Goal: Find specific page/section: Find specific page/section

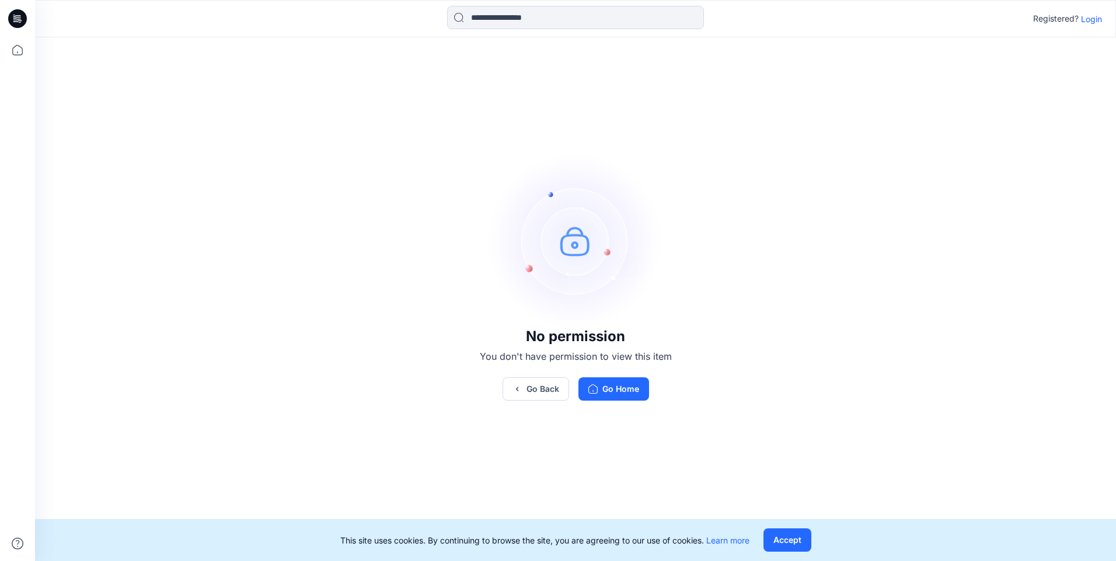
click at [15, 22] on icon at bounding box center [17, 18] width 19 height 19
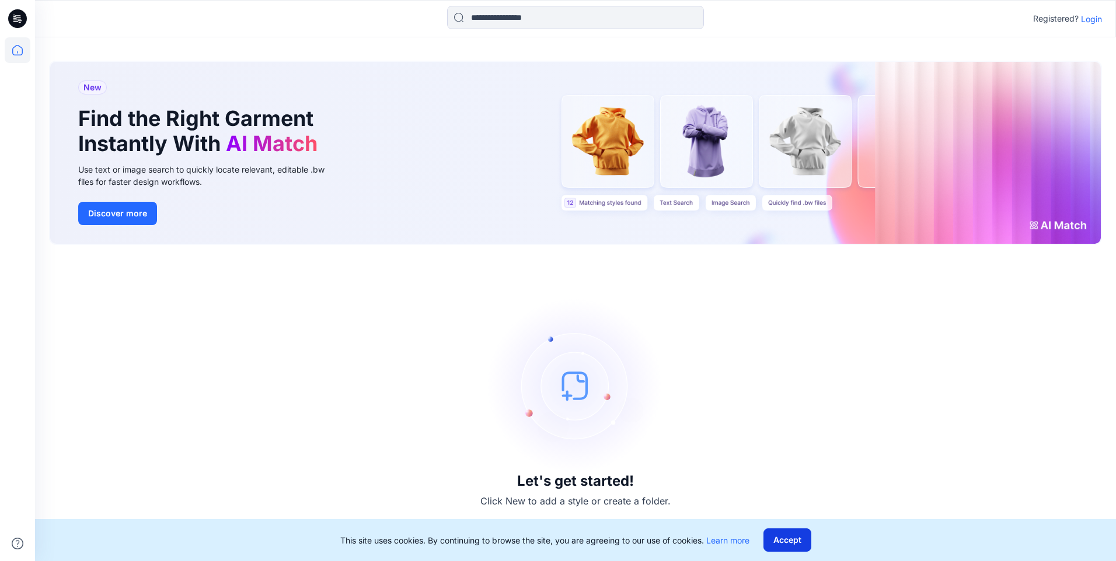
click at [777, 536] on button "Accept" at bounding box center [787, 540] width 48 height 23
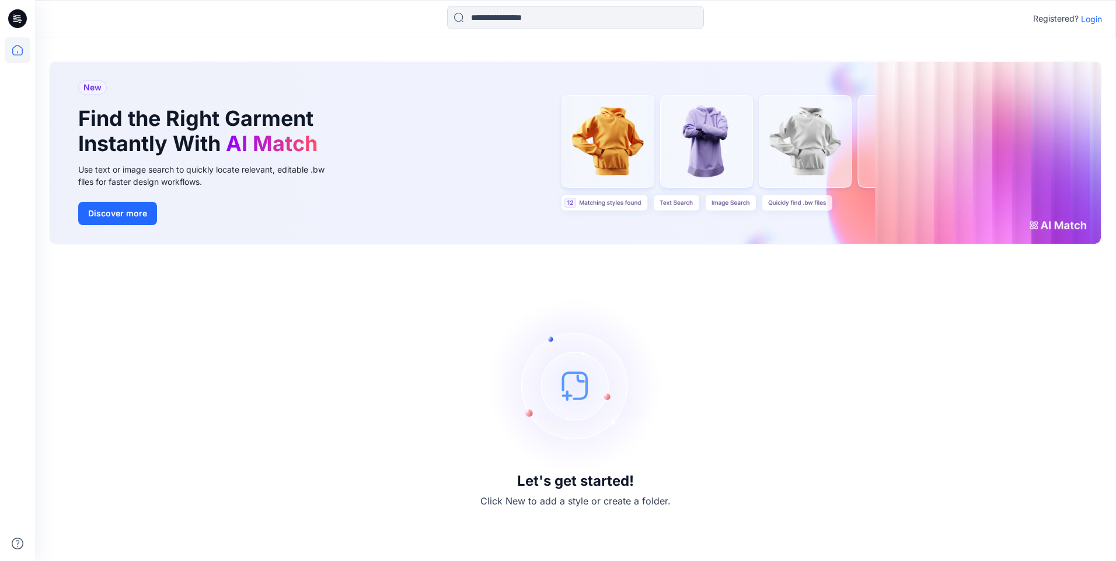
click at [15, 15] on icon at bounding box center [14, 15] width 2 height 1
click at [16, 36] on icon at bounding box center [17, 18] width 19 height 37
click at [17, 50] on icon at bounding box center [18, 50] width 26 height 26
click at [15, 16] on icon at bounding box center [14, 16] width 2 height 1
click at [1093, 20] on p "Login" at bounding box center [1091, 19] width 21 height 12
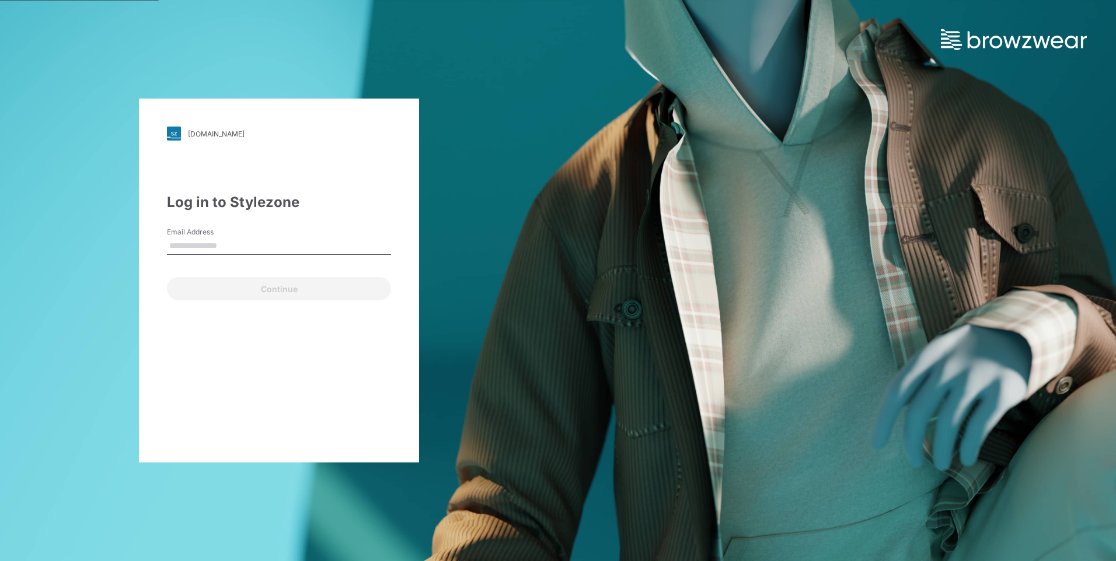
click at [237, 249] on input "Email Address" at bounding box center [279, 247] width 224 height 18
type input "**********"
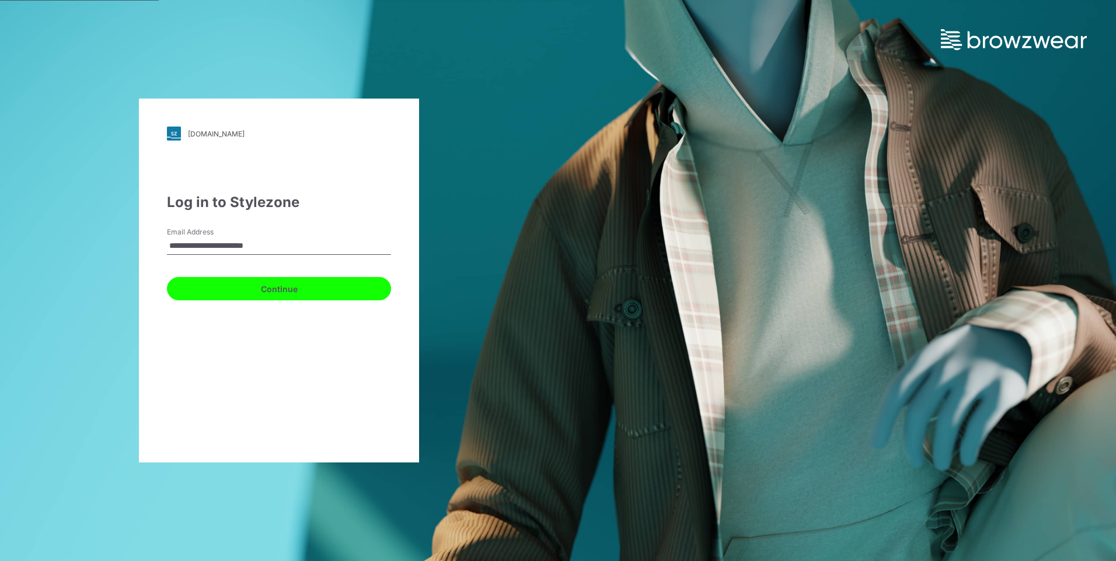
click at [229, 285] on button "Continue" at bounding box center [279, 288] width 224 height 23
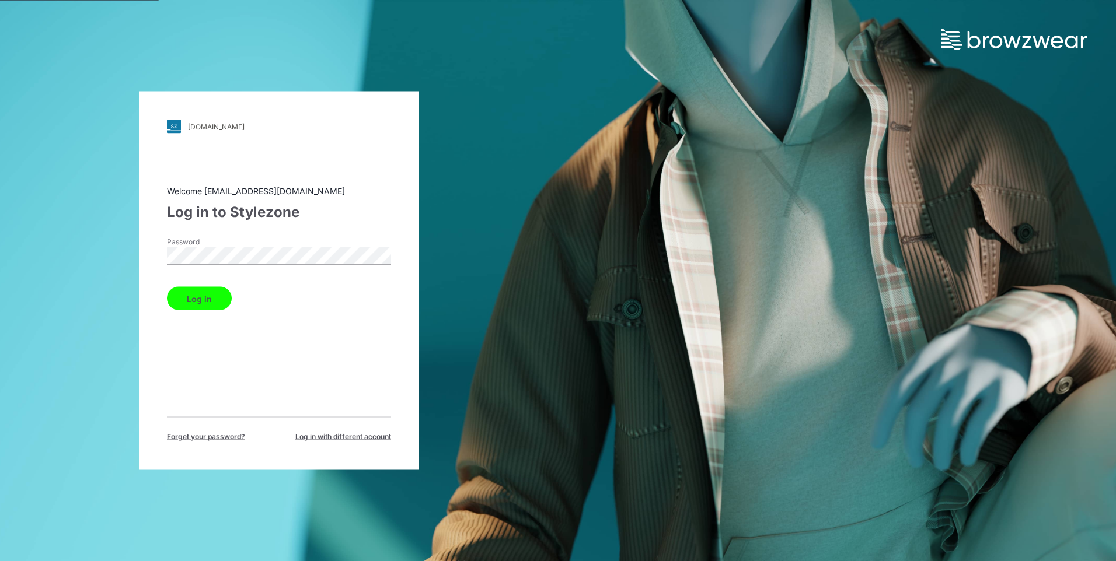
click at [56, 258] on div "[DOMAIN_NAME] Loading... Welcome [EMAIL_ADDRESS][DOMAIN_NAME] Log in to Stylezo…" at bounding box center [279, 280] width 558 height 561
click at [330, 368] on div "Welcome [EMAIL_ADDRESS][DOMAIN_NAME] Log in to Stylezone Password Log in Forget…" at bounding box center [279, 313] width 224 height 257
click at [117, 261] on div "[DOMAIN_NAME] Loading... Welcome [EMAIL_ADDRESS][DOMAIN_NAME] Log in to Stylezo…" at bounding box center [279, 280] width 558 height 561
click at [167, 287] on button "Log in" at bounding box center [199, 298] width 65 height 23
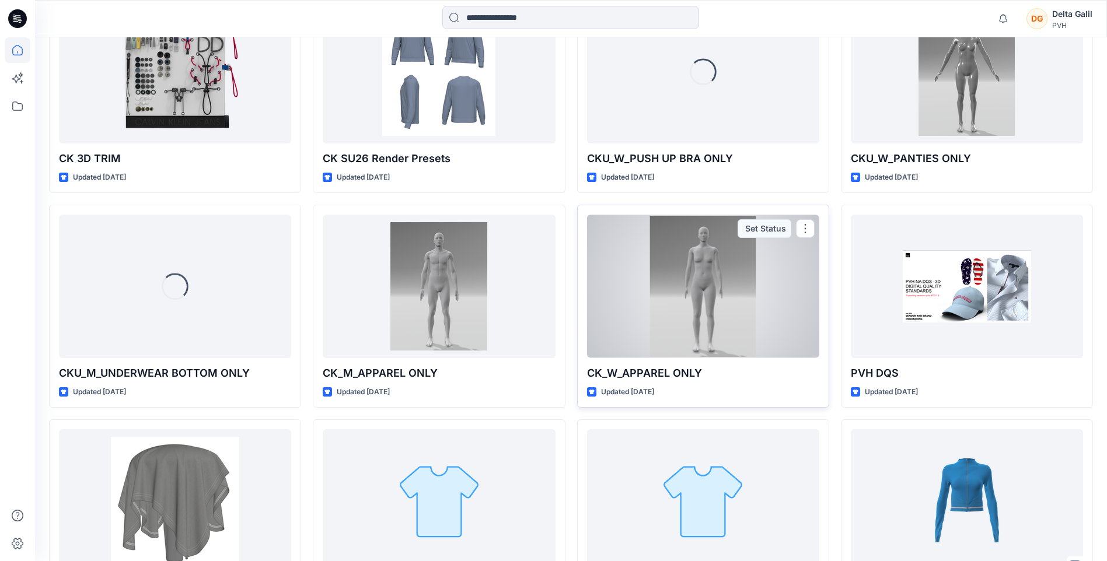
scroll to position [381, 0]
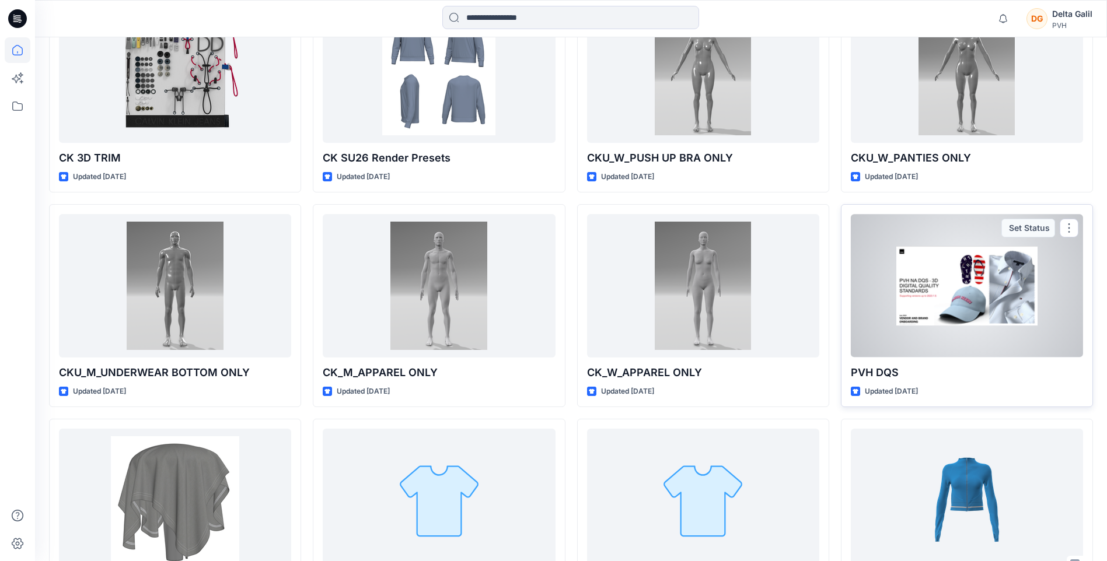
click at [917, 285] on div at bounding box center [967, 285] width 232 height 143
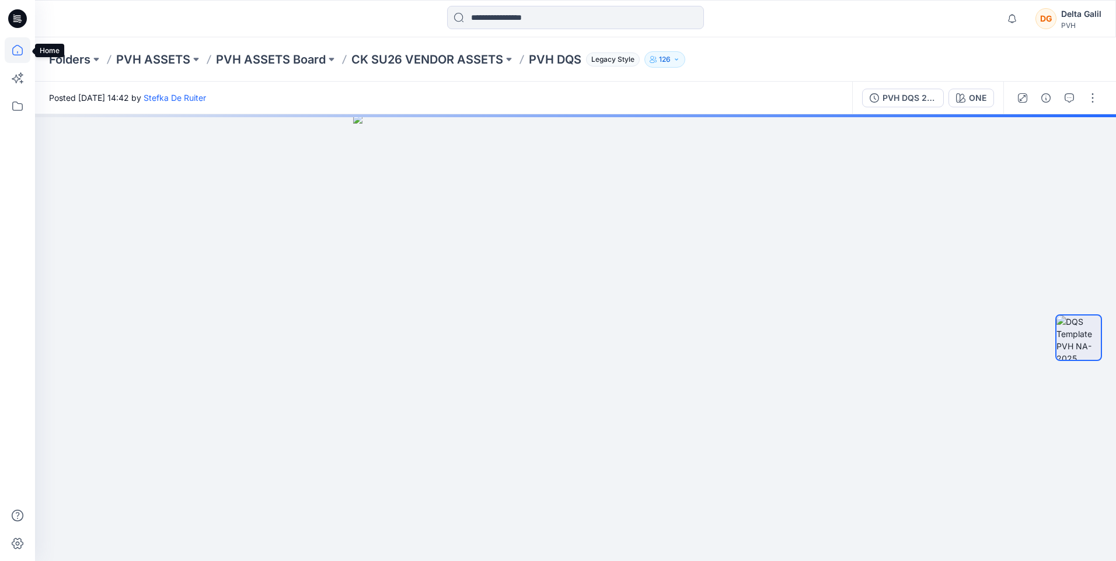
click at [11, 47] on icon at bounding box center [18, 50] width 26 height 26
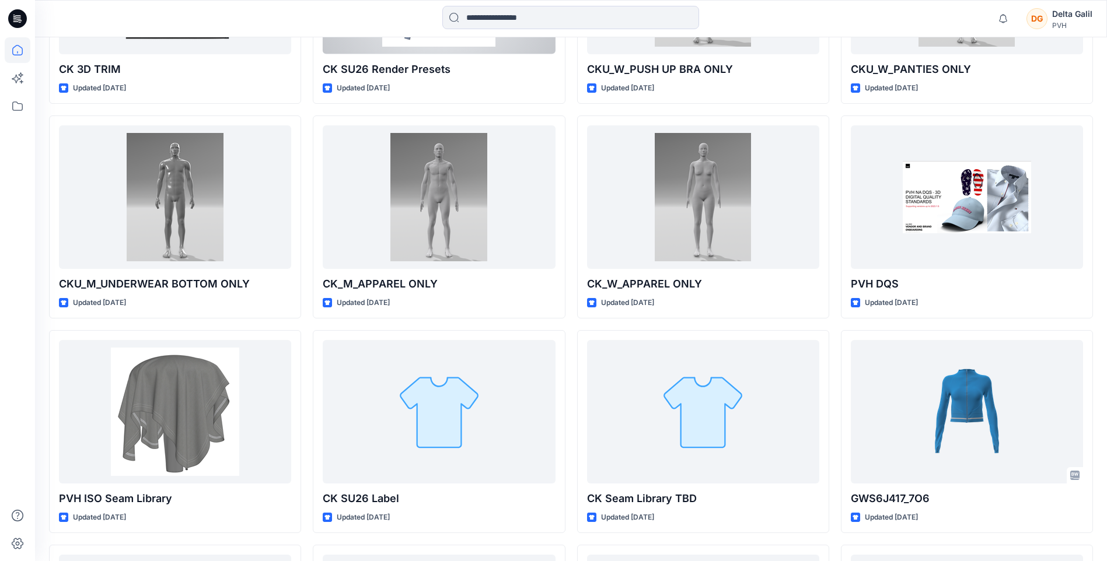
scroll to position [397, 0]
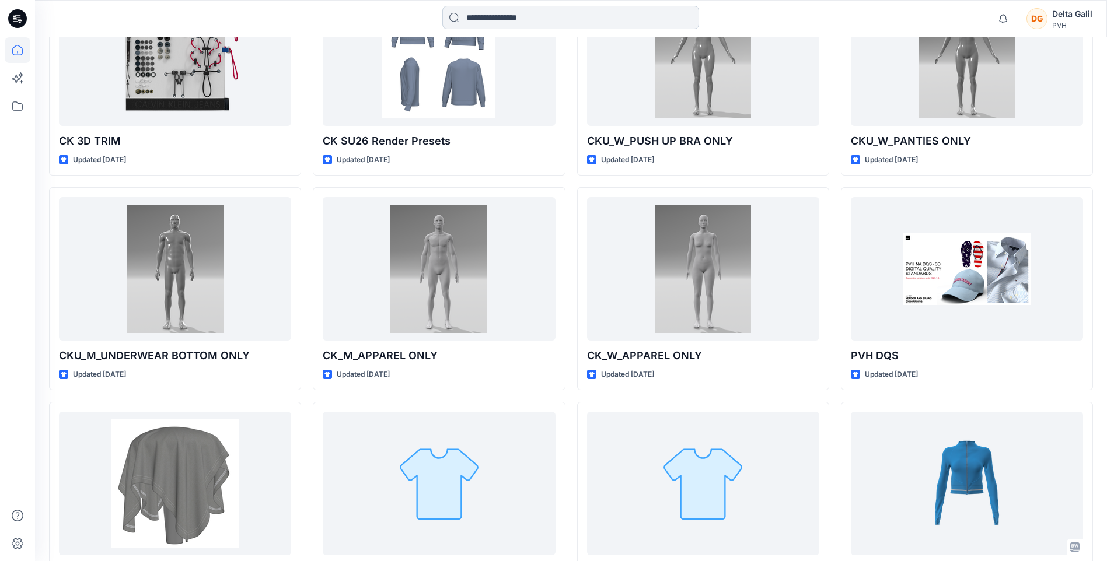
click at [473, 21] on input at bounding box center [570, 17] width 257 height 23
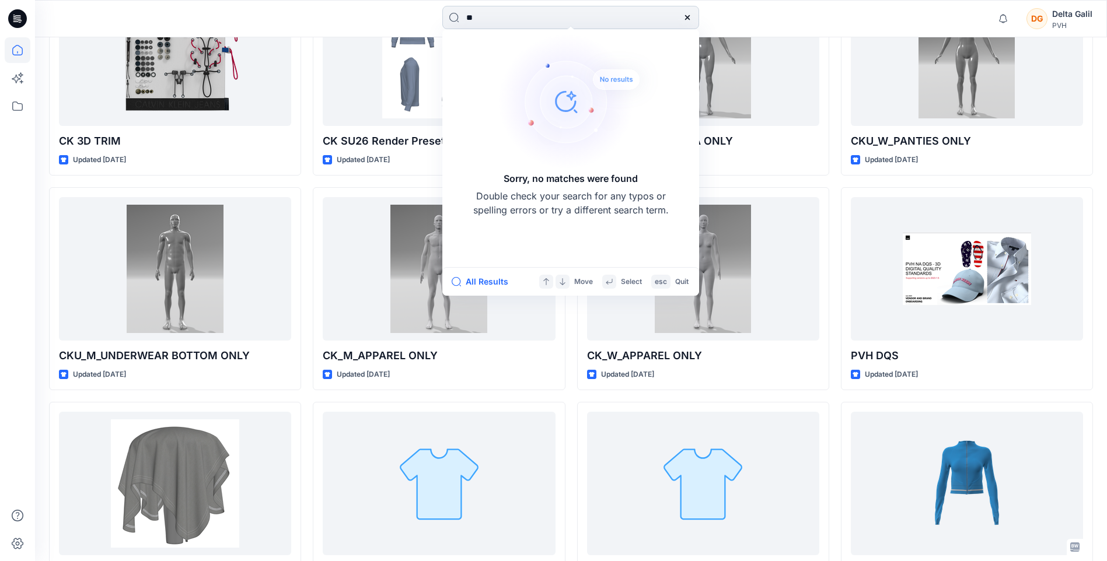
type input "*"
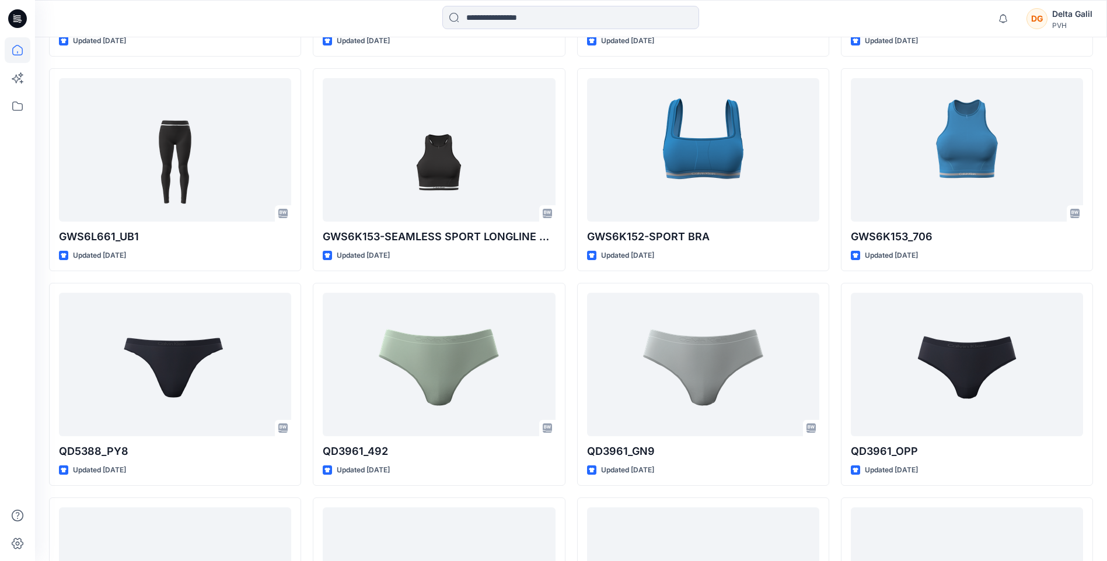
scroll to position [1098, 0]
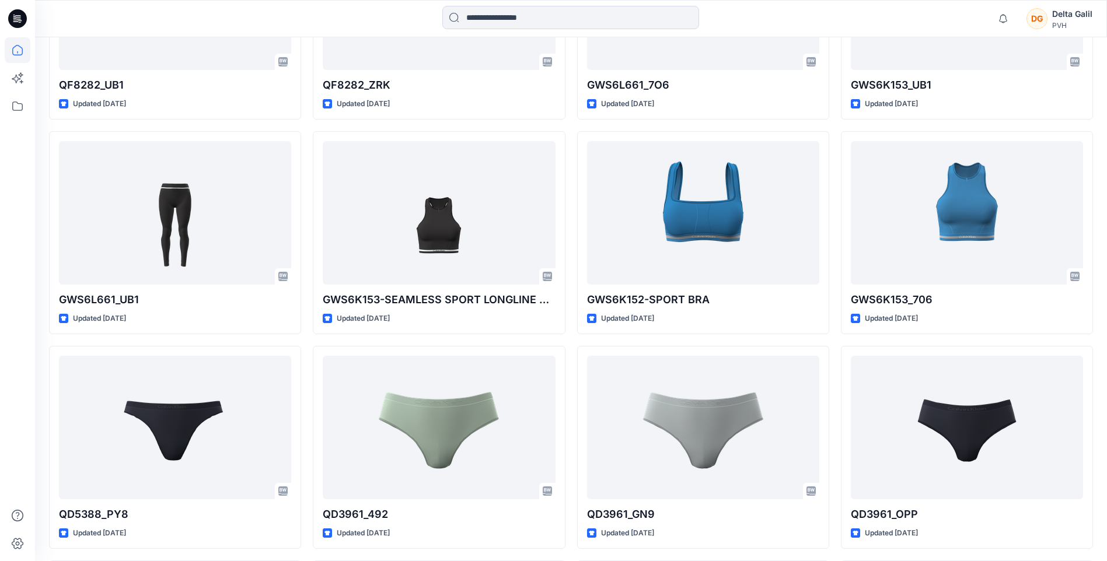
click at [18, 12] on icon at bounding box center [17, 18] width 19 height 19
click at [16, 20] on icon at bounding box center [17, 18] width 19 height 19
click at [15, 47] on icon at bounding box center [17, 50] width 11 height 11
click at [10, 106] on icon at bounding box center [18, 106] width 26 height 26
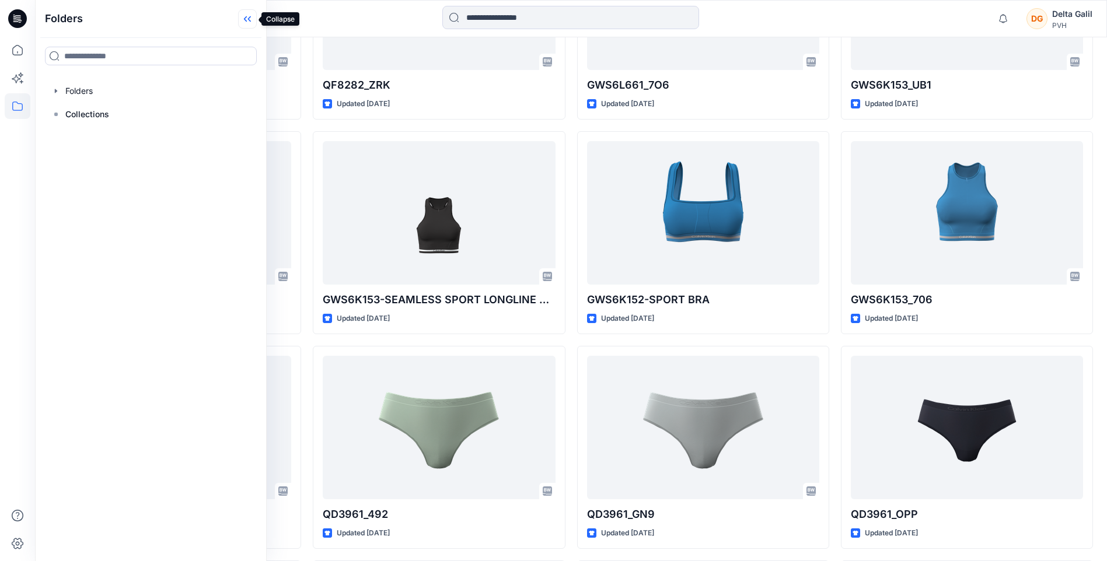
click at [250, 18] on icon at bounding box center [247, 18] width 19 height 19
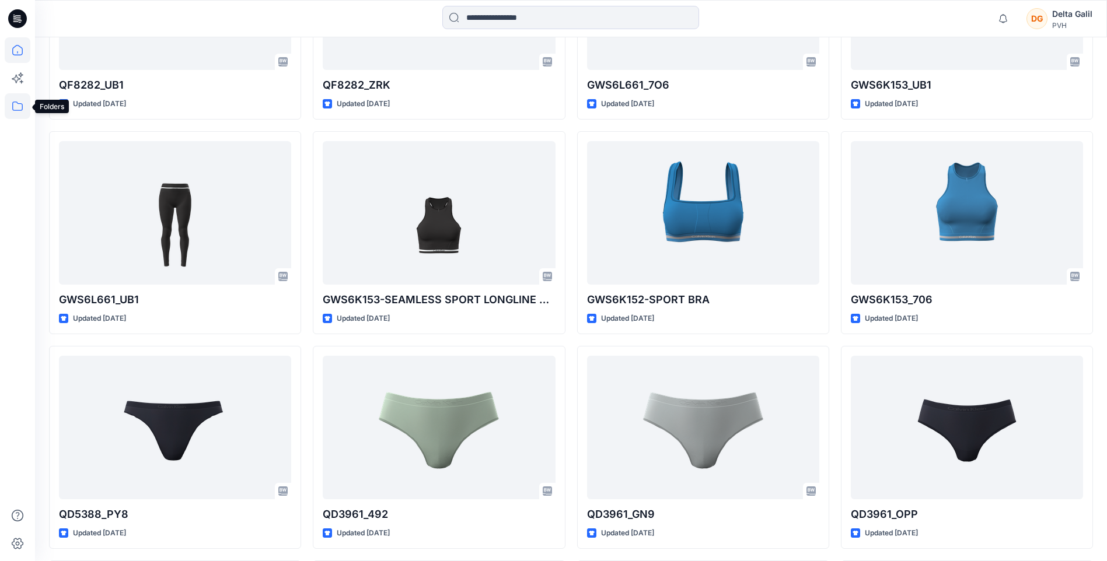
click at [16, 114] on icon at bounding box center [18, 106] width 26 height 26
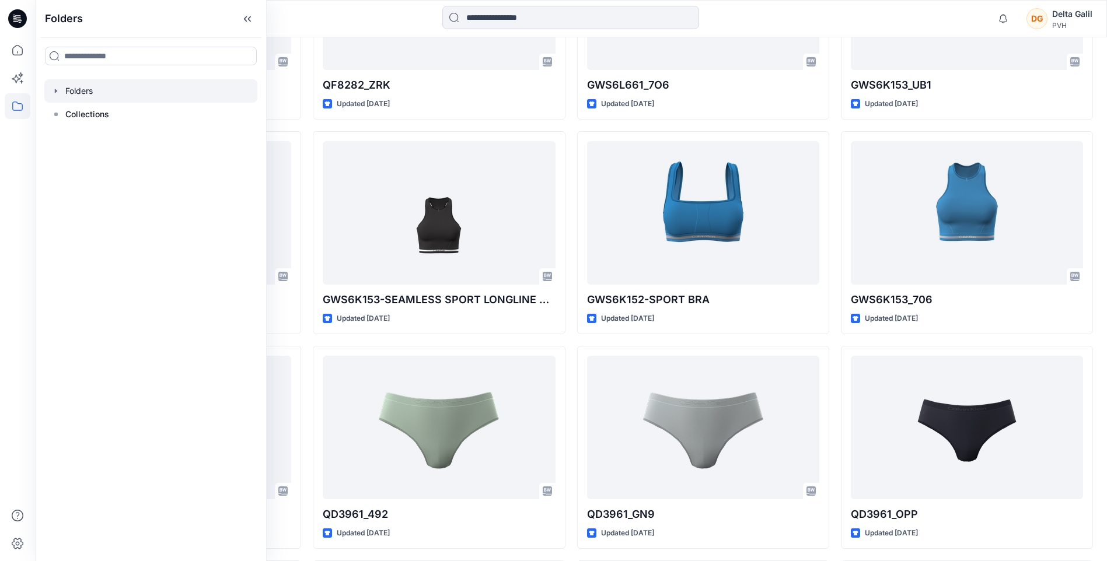
click at [67, 97] on div at bounding box center [150, 90] width 213 height 23
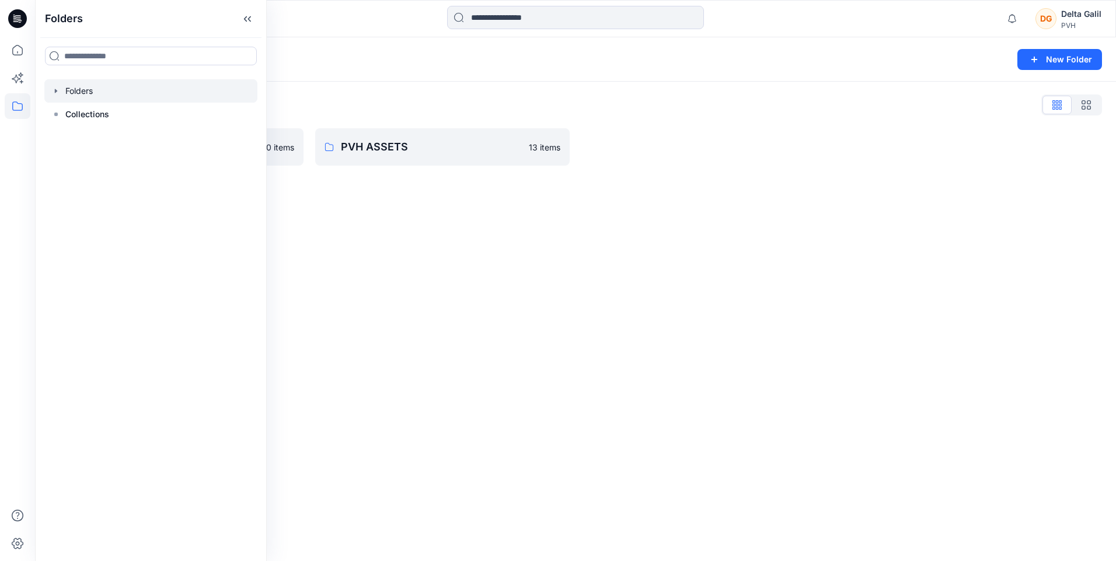
click at [473, 273] on div "Folders New Folder Folders List DeltaGalil 0 items PVH ASSETS 13 items" at bounding box center [575, 299] width 1081 height 524
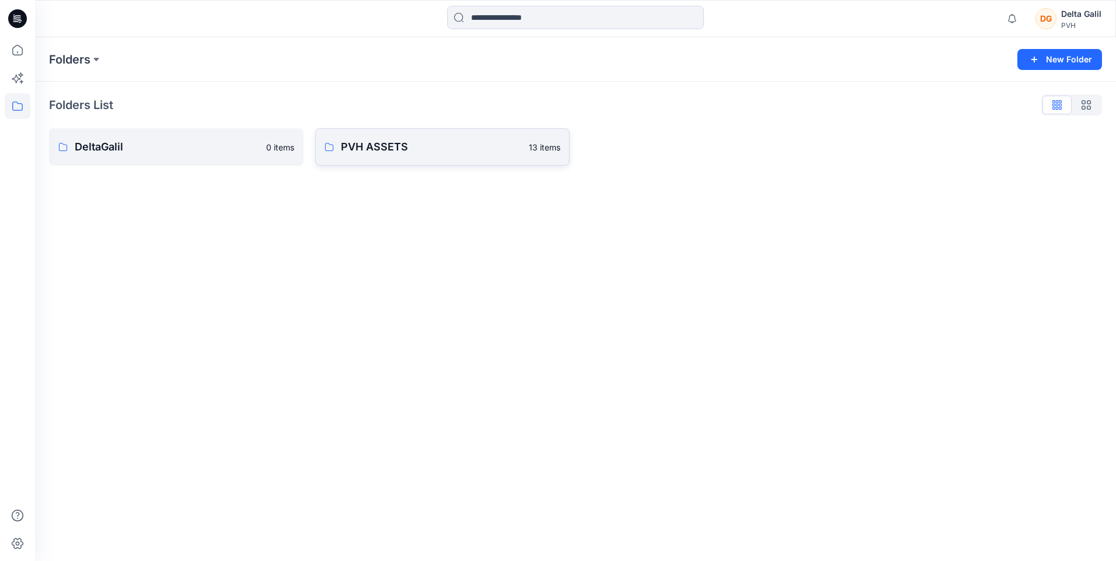
click at [420, 153] on p "PVH ASSETS" at bounding box center [431, 147] width 181 height 16
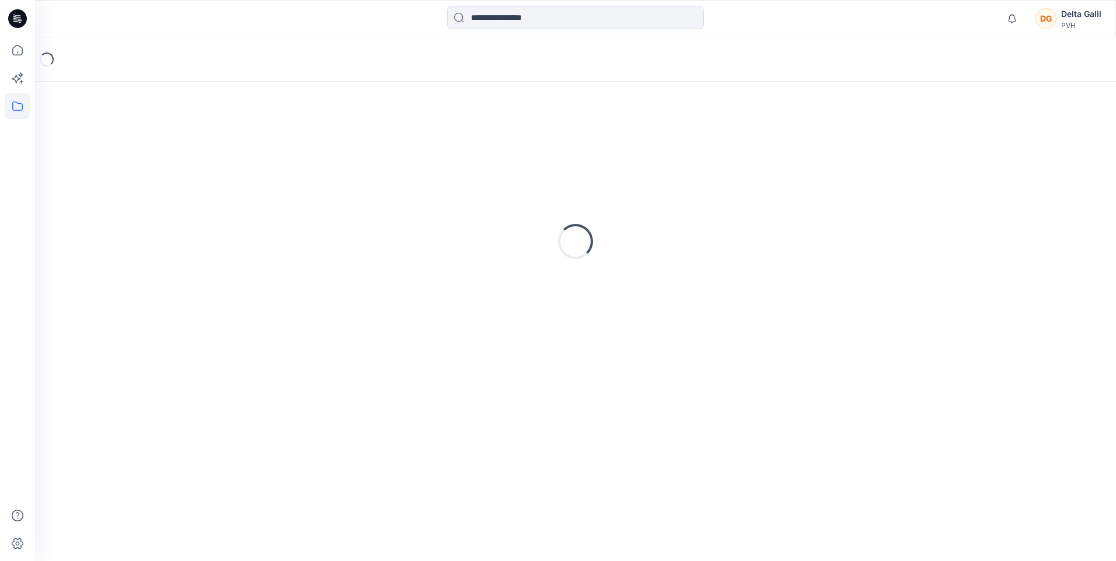
click at [420, 153] on div "Loading..." at bounding box center [575, 242] width 1053 height 292
drag, startPoint x: 420, startPoint y: 153, endPoint x: 463, endPoint y: 307, distance: 160.2
click at [463, 307] on div "Loading..." at bounding box center [575, 242] width 1053 height 292
